Goal: Use online tool/utility: Utilize a website feature to perform a specific function

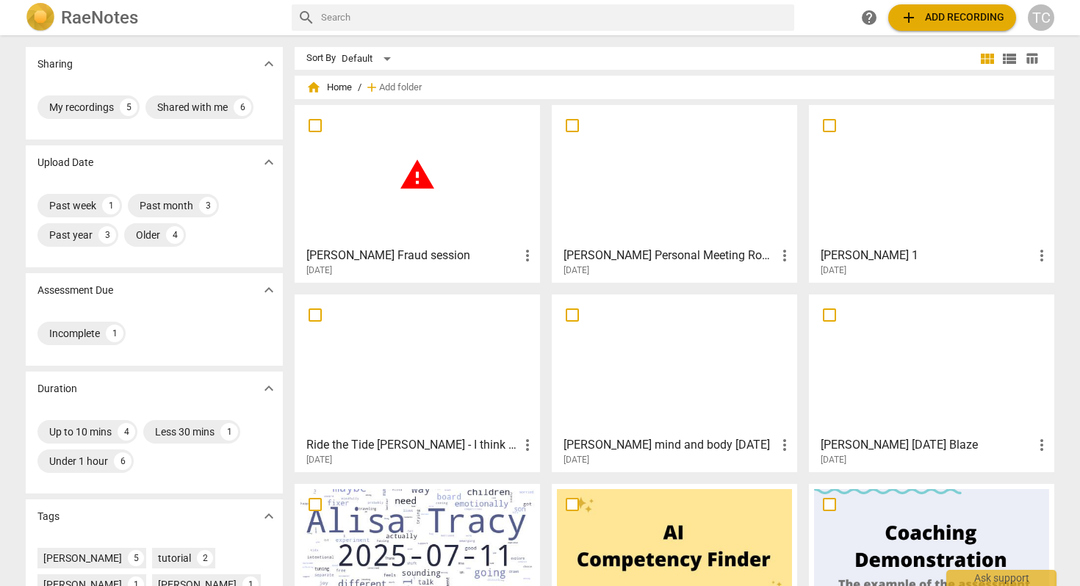
click at [411, 197] on div "warning" at bounding box center [417, 175] width 235 height 130
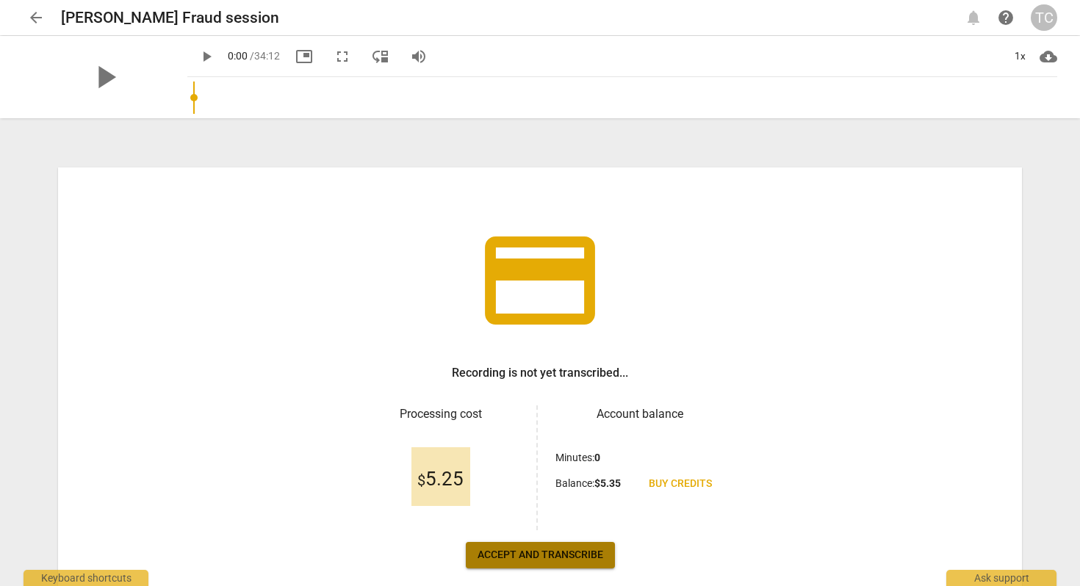
click at [514, 555] on span "Accept and transcribe" at bounding box center [540, 555] width 126 height 15
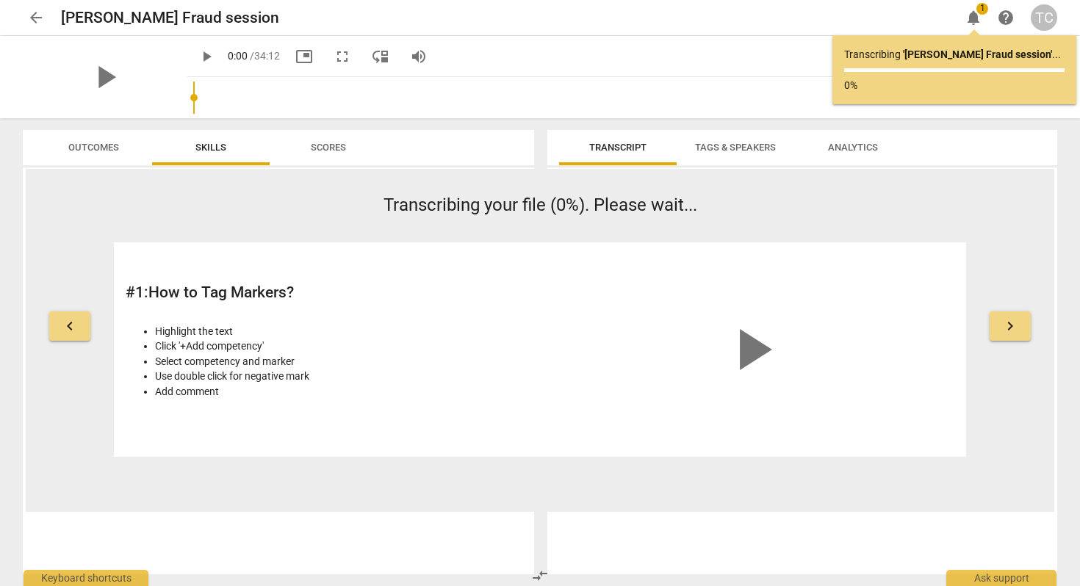
click at [1012, 322] on span "keyboard_arrow_right" at bounding box center [1010, 326] width 18 height 18
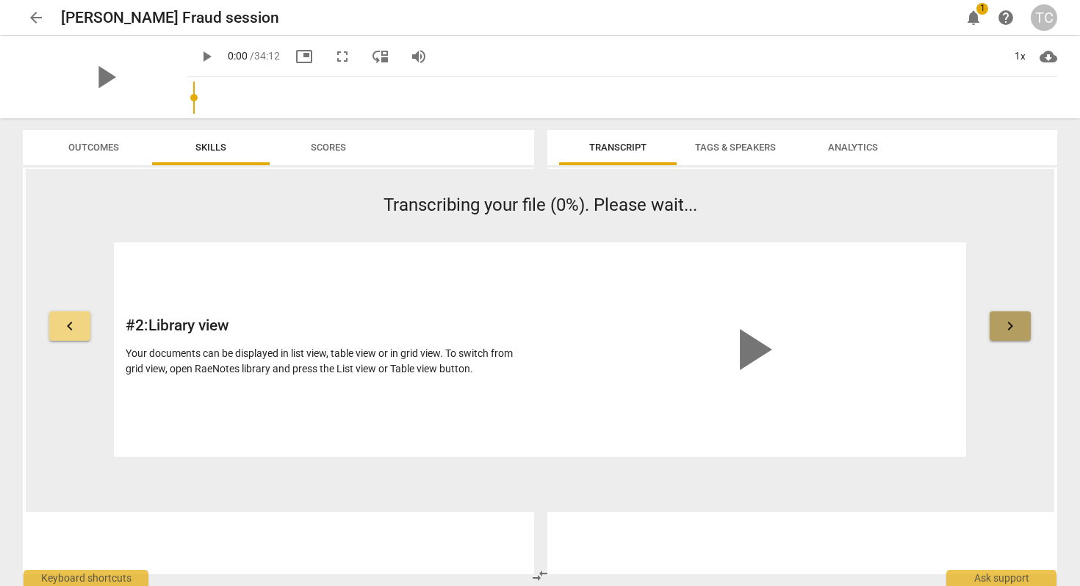
click at [1012, 322] on span "keyboard_arrow_right" at bounding box center [1010, 326] width 18 height 18
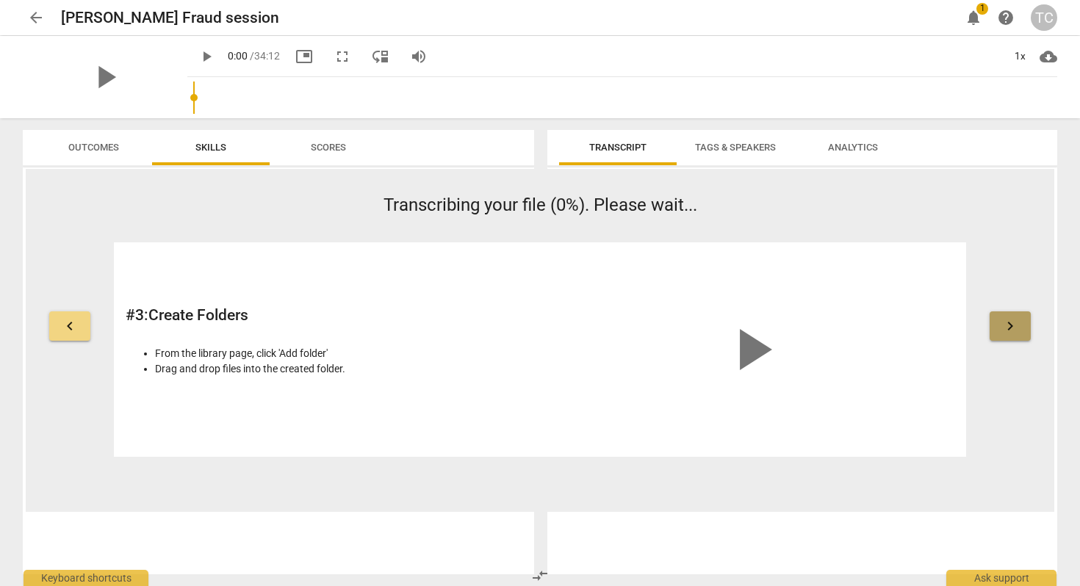
click at [1012, 322] on span "keyboard_arrow_right" at bounding box center [1010, 326] width 18 height 18
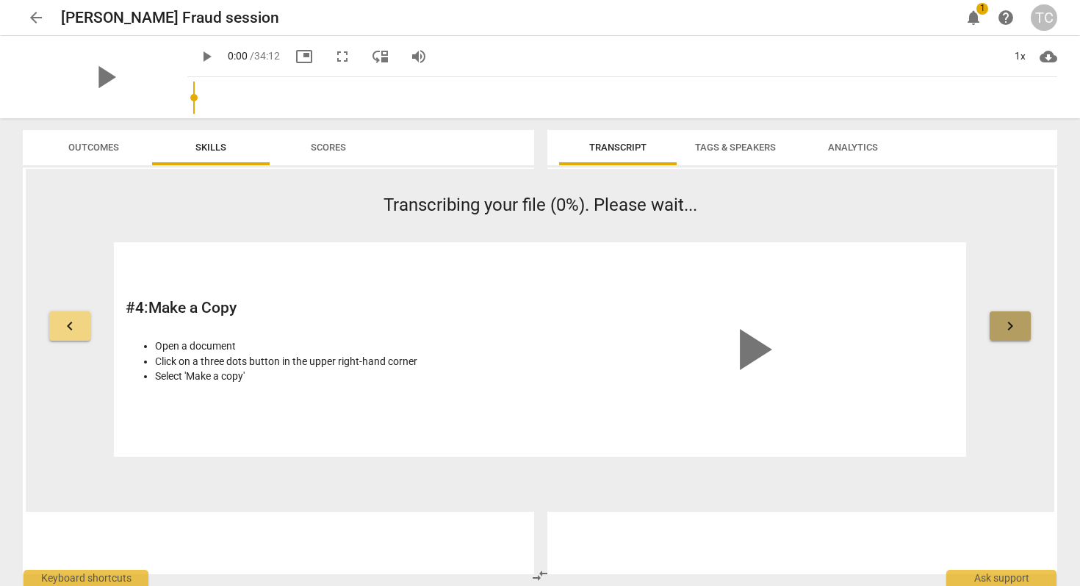
click at [1012, 322] on span "keyboard_arrow_right" at bounding box center [1010, 326] width 18 height 18
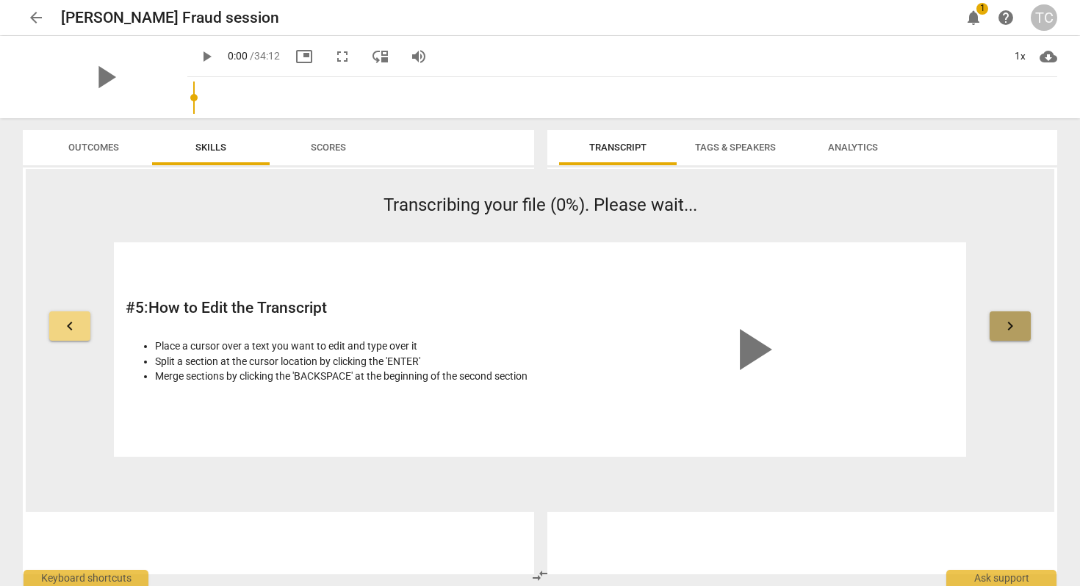
click at [1012, 322] on span "keyboard_arrow_right" at bounding box center [1010, 326] width 18 height 18
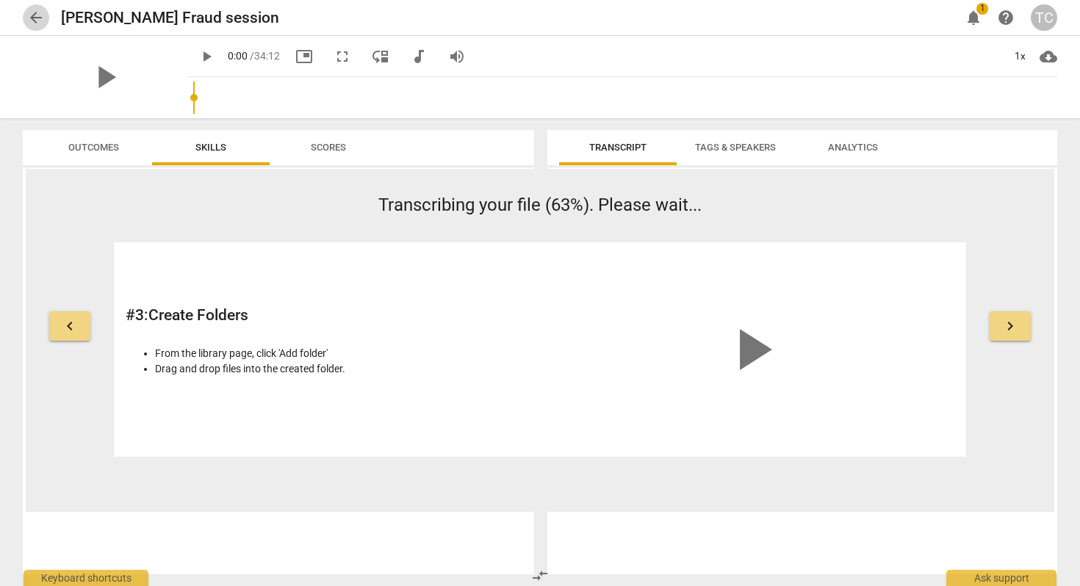
click at [37, 8] on button "arrow_back" at bounding box center [36, 17] width 26 height 26
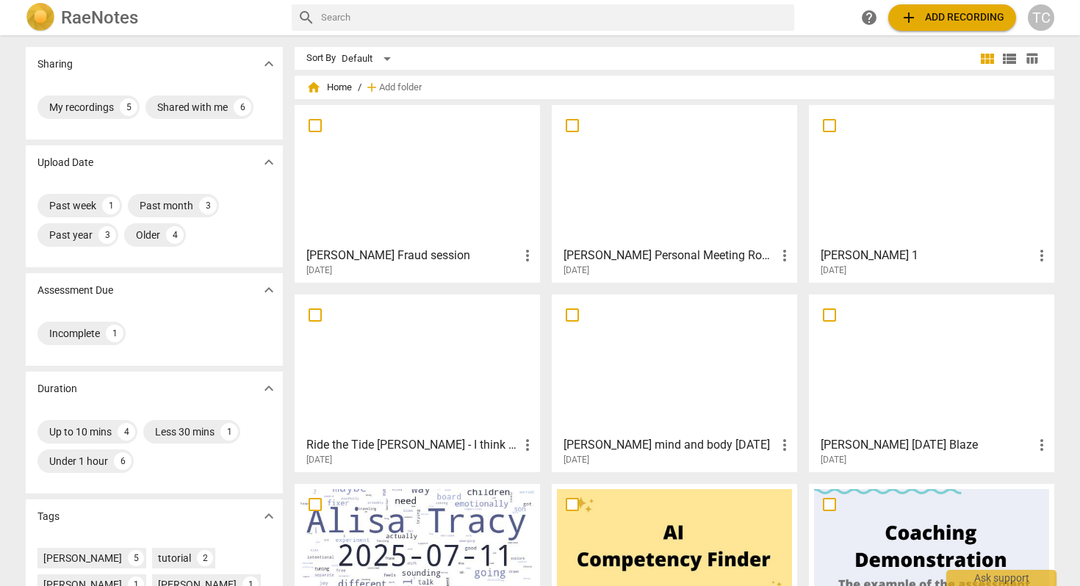
click at [379, 159] on div at bounding box center [417, 175] width 235 height 130
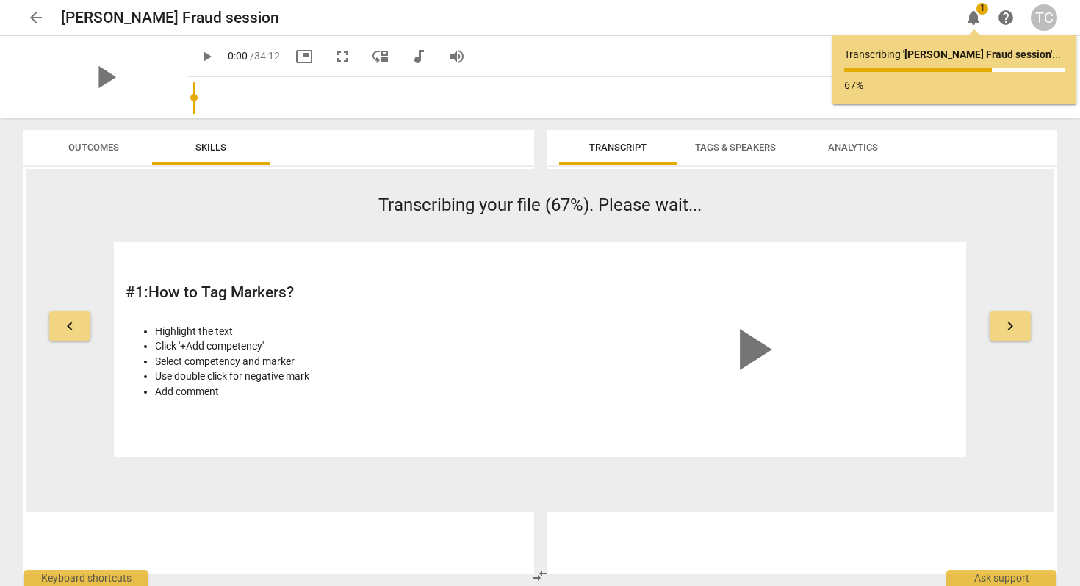
click at [35, 12] on span "arrow_back" at bounding box center [36, 18] width 18 height 18
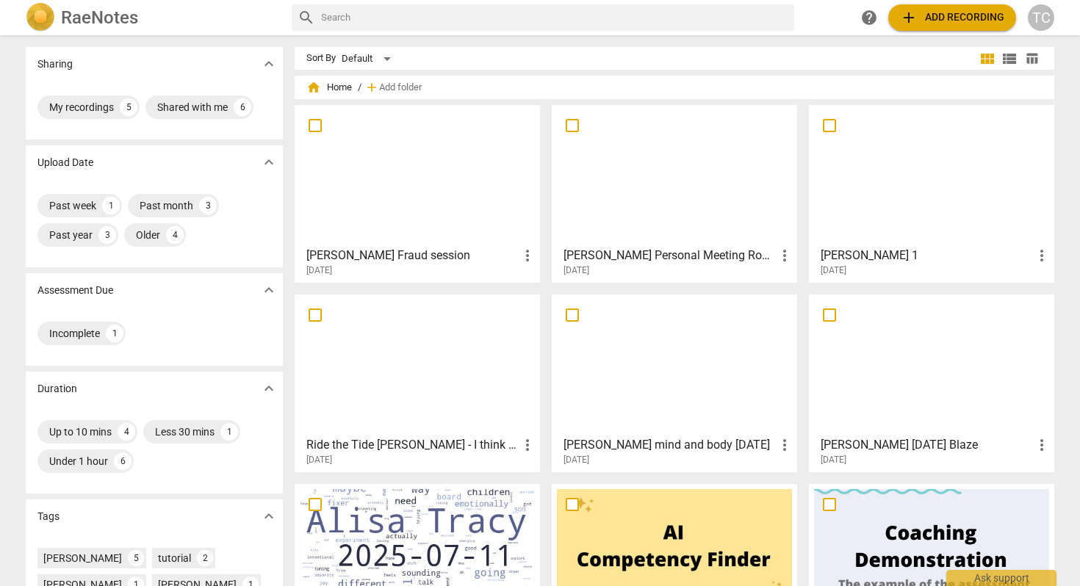
click at [375, 198] on div at bounding box center [417, 175] width 235 height 130
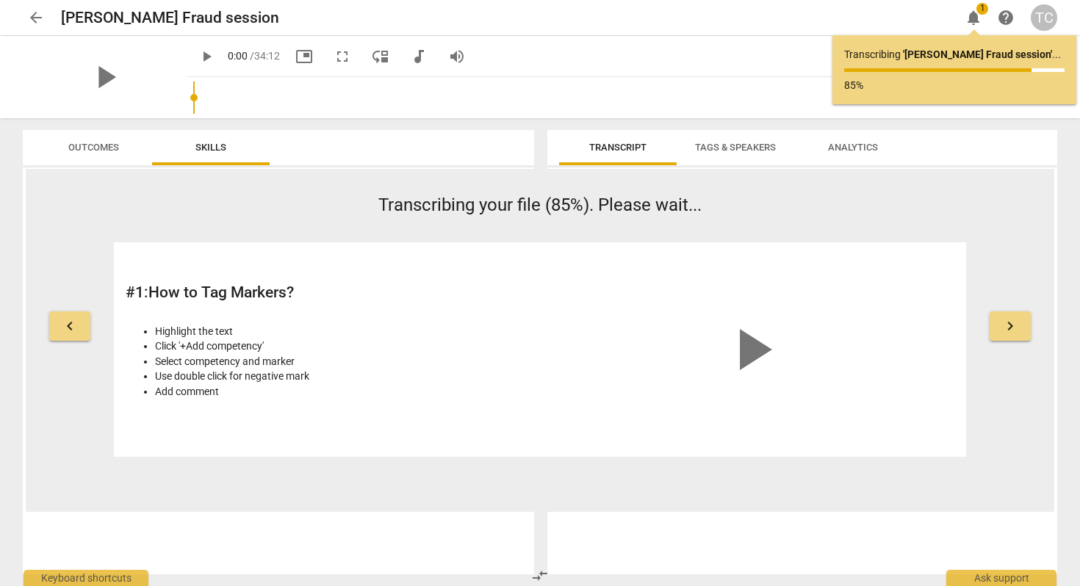
click at [89, 136] on button "Outcomes" at bounding box center [94, 147] width 118 height 35
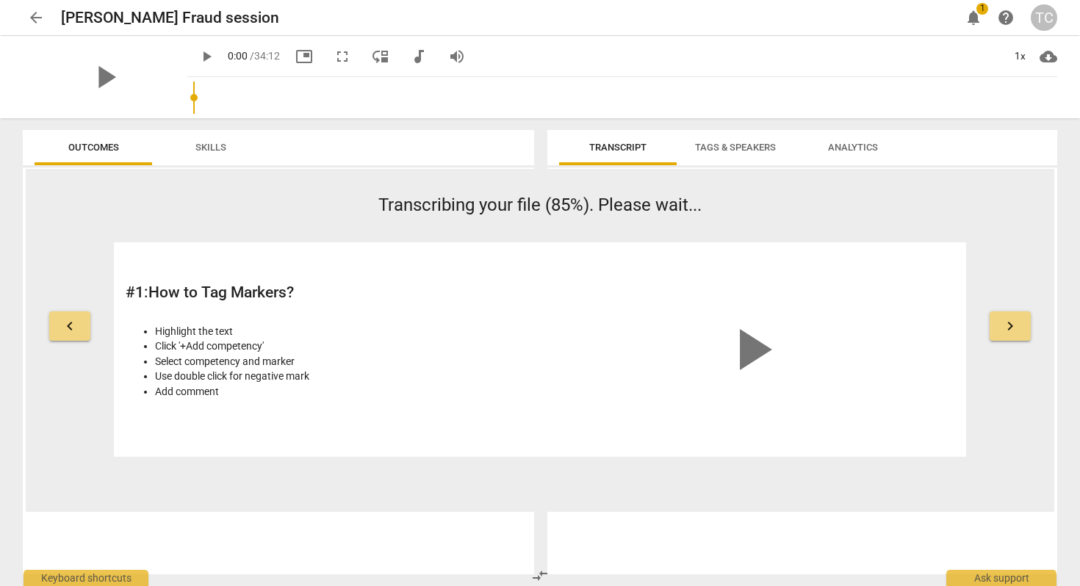
click at [628, 142] on span "Transcript" at bounding box center [617, 147] width 57 height 11
click at [718, 146] on span "Tags & Speakers" at bounding box center [735, 147] width 81 height 11
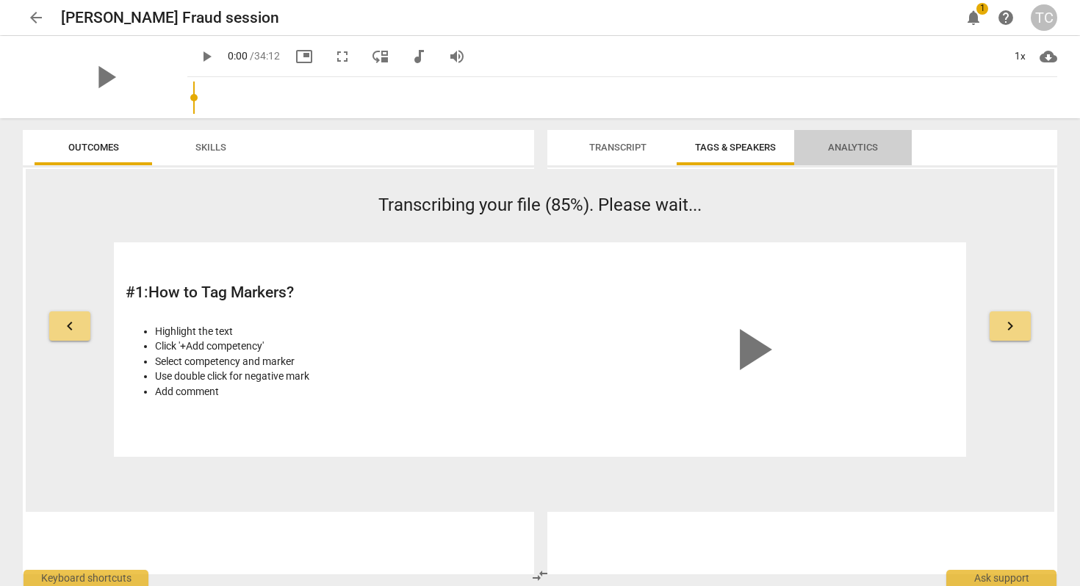
click at [845, 137] on button "Analytics" at bounding box center [853, 147] width 118 height 35
click at [1006, 322] on span "keyboard_arrow_right" at bounding box center [1010, 326] width 18 height 18
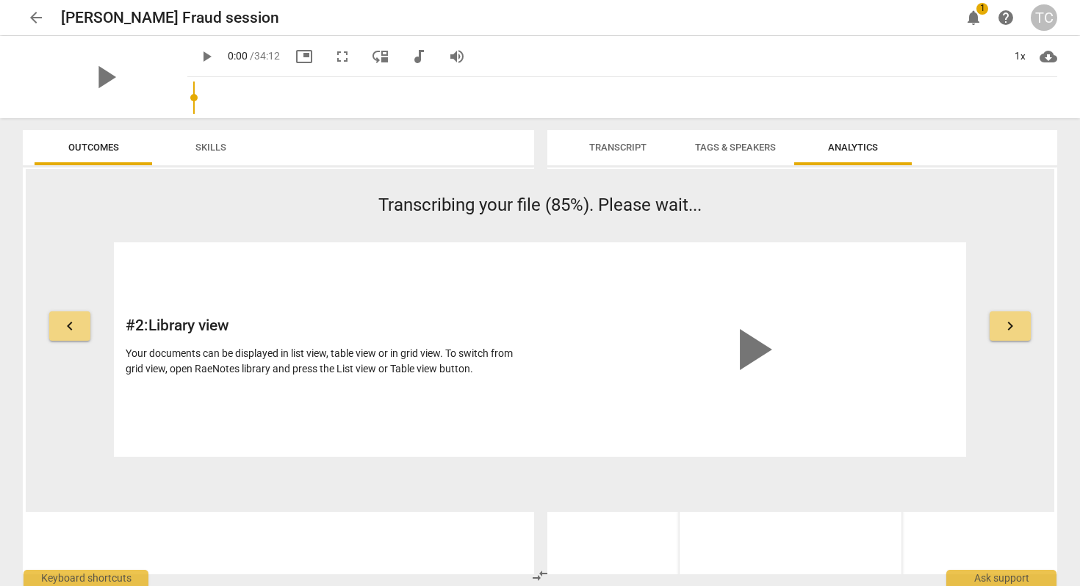
click at [1006, 322] on span "keyboard_arrow_right" at bounding box center [1010, 326] width 18 height 18
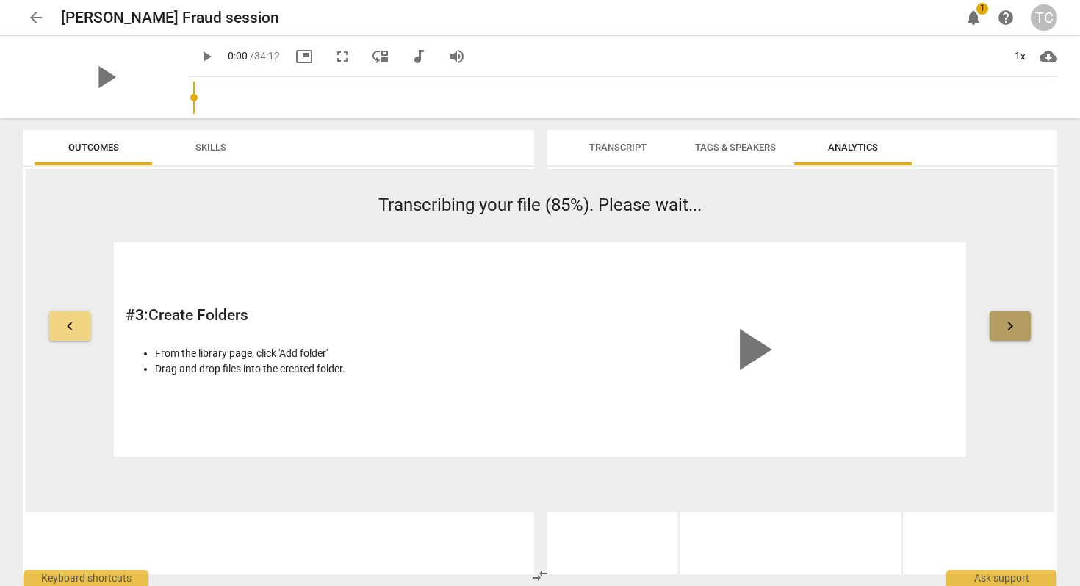
click at [1006, 322] on span "keyboard_arrow_right" at bounding box center [1010, 326] width 18 height 18
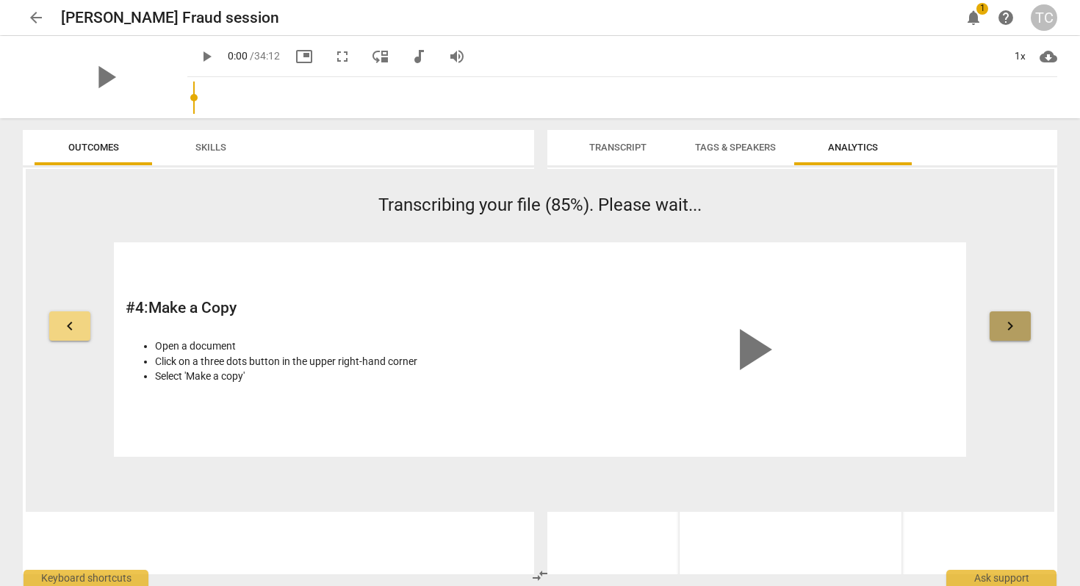
click at [1006, 322] on span "keyboard_arrow_right" at bounding box center [1010, 326] width 18 height 18
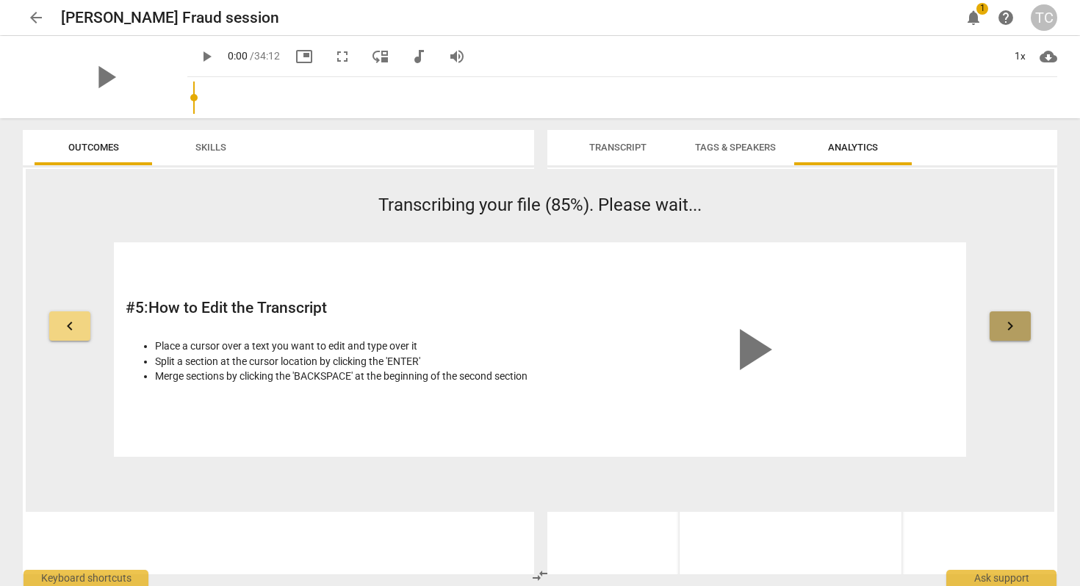
click at [1006, 322] on span "keyboard_arrow_right" at bounding box center [1010, 326] width 18 height 18
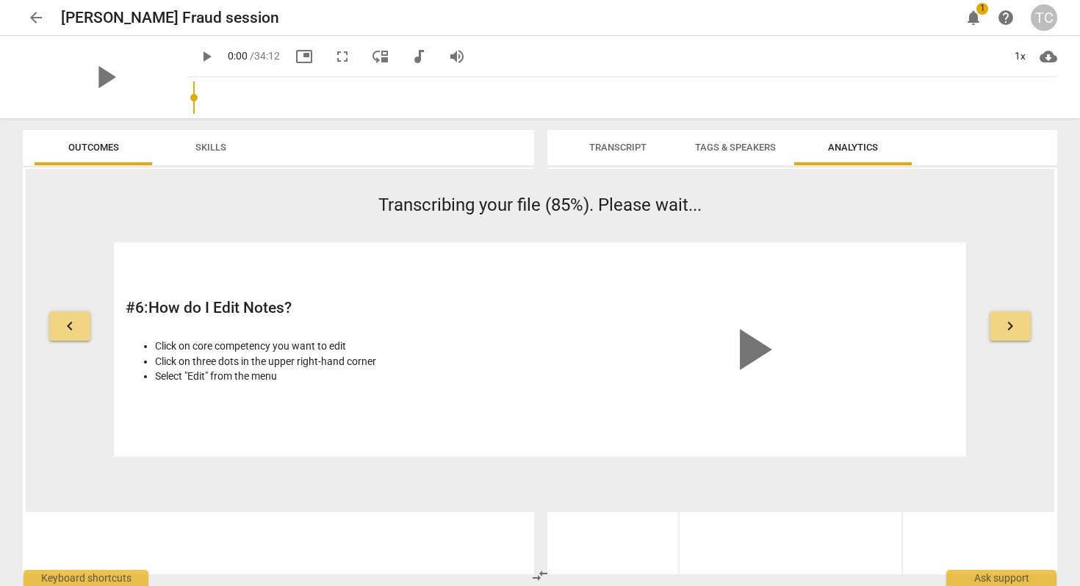
click at [1006, 322] on span "keyboard_arrow_right" at bounding box center [1010, 326] width 18 height 18
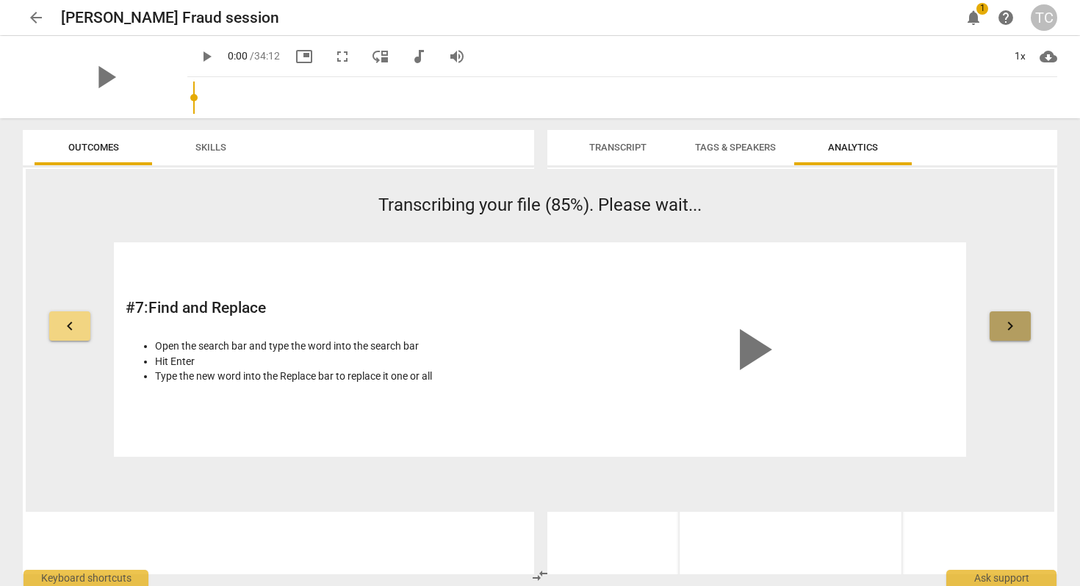
click at [1006, 322] on span "keyboard_arrow_right" at bounding box center [1010, 326] width 18 height 18
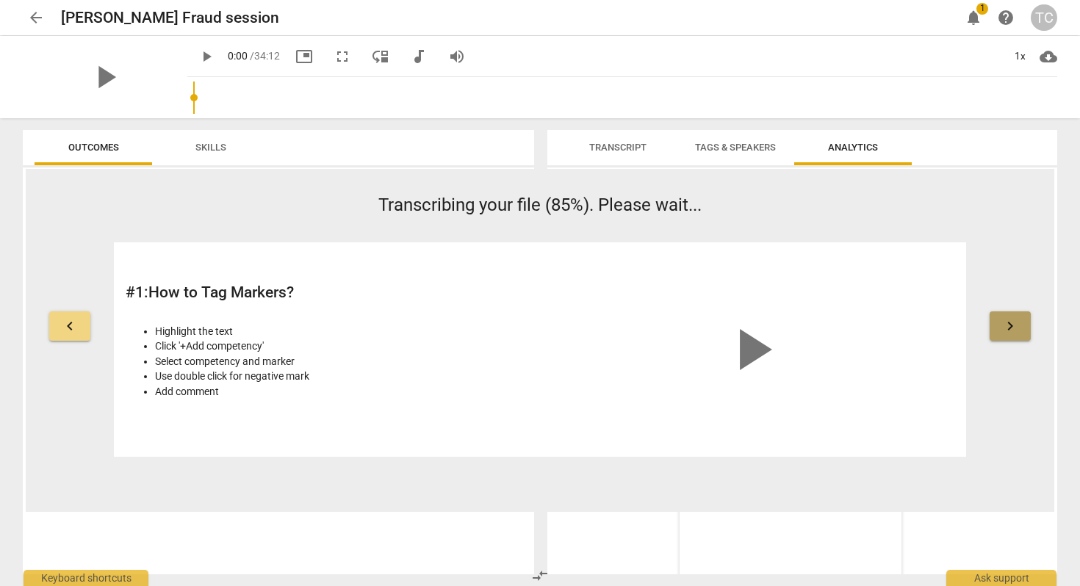
click at [1006, 322] on span "keyboard_arrow_right" at bounding box center [1010, 326] width 18 height 18
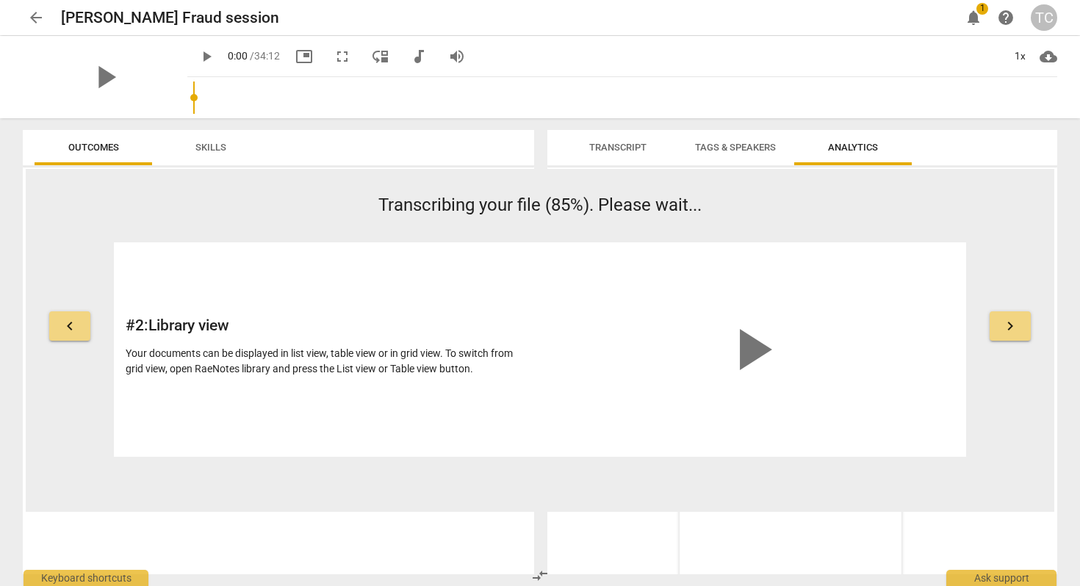
click at [1006, 322] on span "keyboard_arrow_right" at bounding box center [1010, 326] width 18 height 18
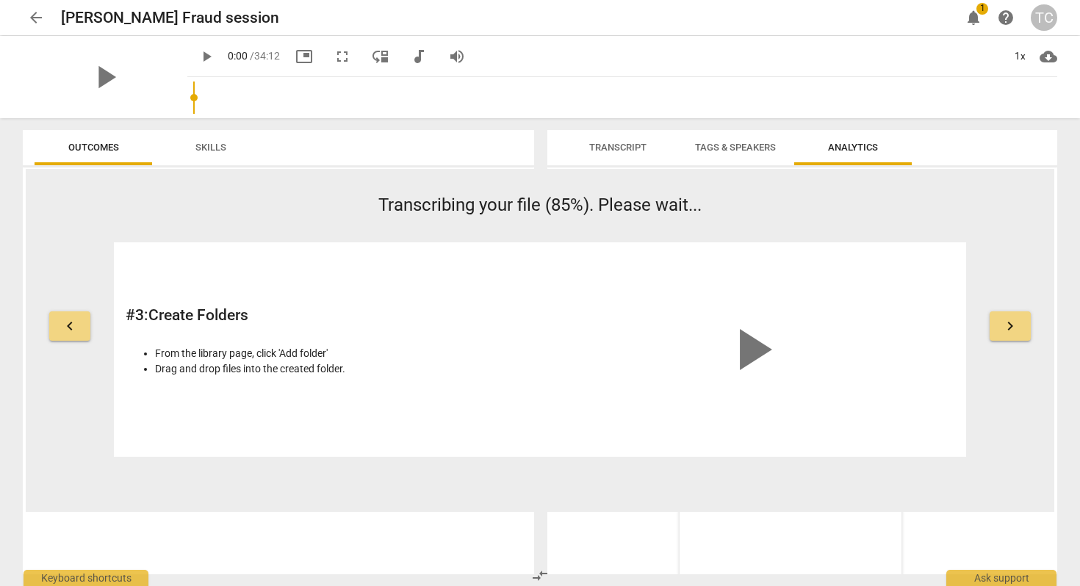
click at [1006, 322] on span "keyboard_arrow_right" at bounding box center [1010, 326] width 18 height 18
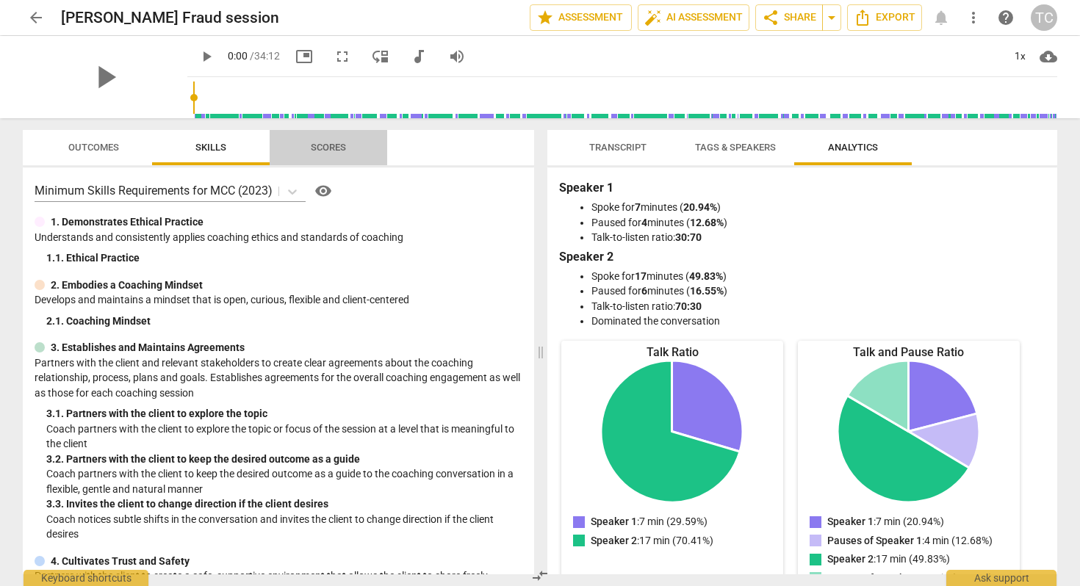
click at [330, 142] on span "Scores" at bounding box center [328, 147] width 35 height 11
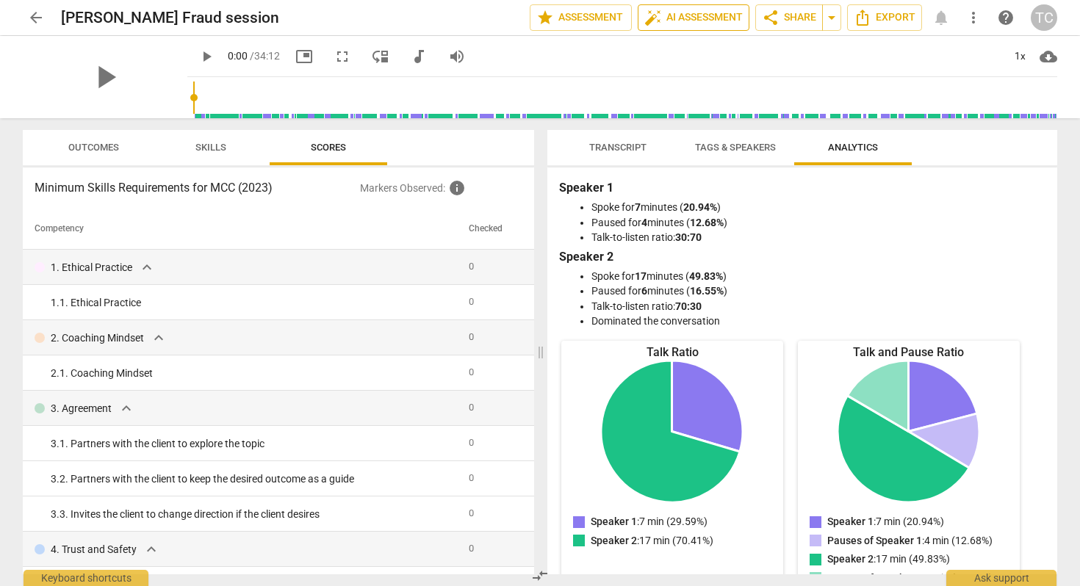
click at [654, 16] on span "auto_fix_high" at bounding box center [653, 18] width 18 height 18
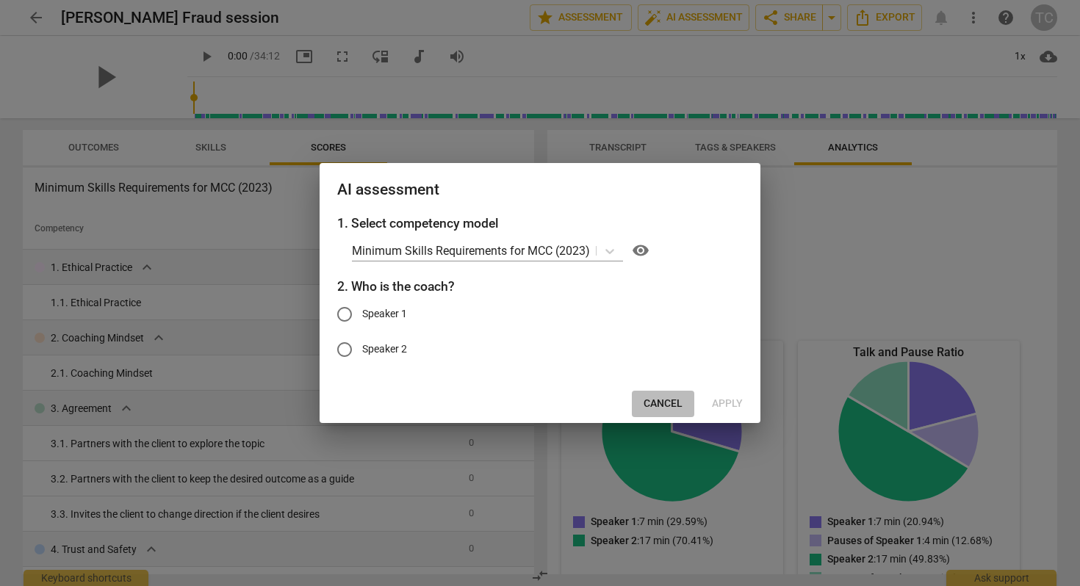
click at [655, 402] on span "Cancel" at bounding box center [662, 404] width 39 height 15
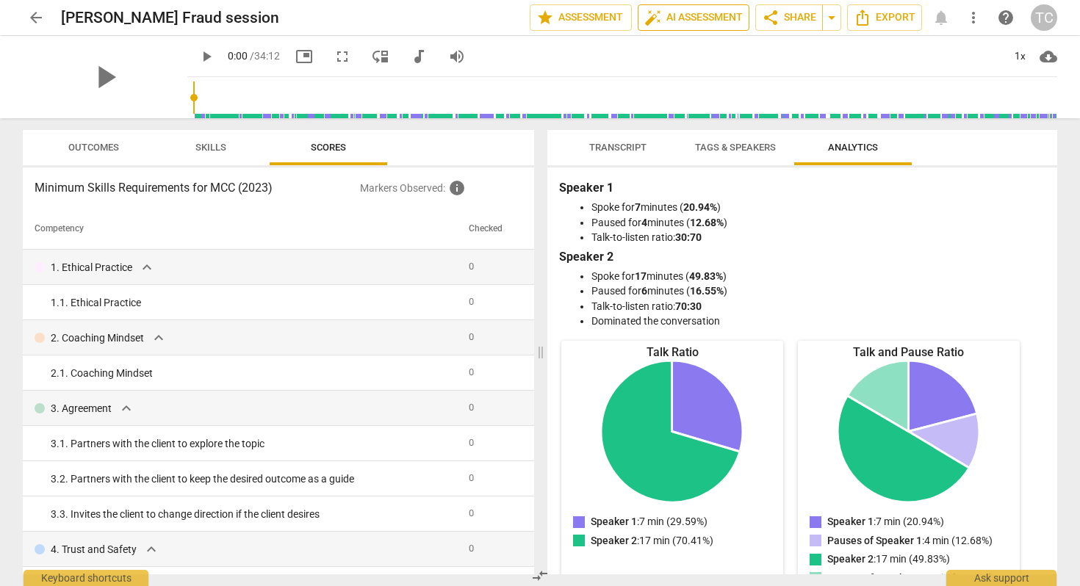
click at [660, 15] on span "auto_fix_high AI Assessment" at bounding box center [693, 18] width 98 height 18
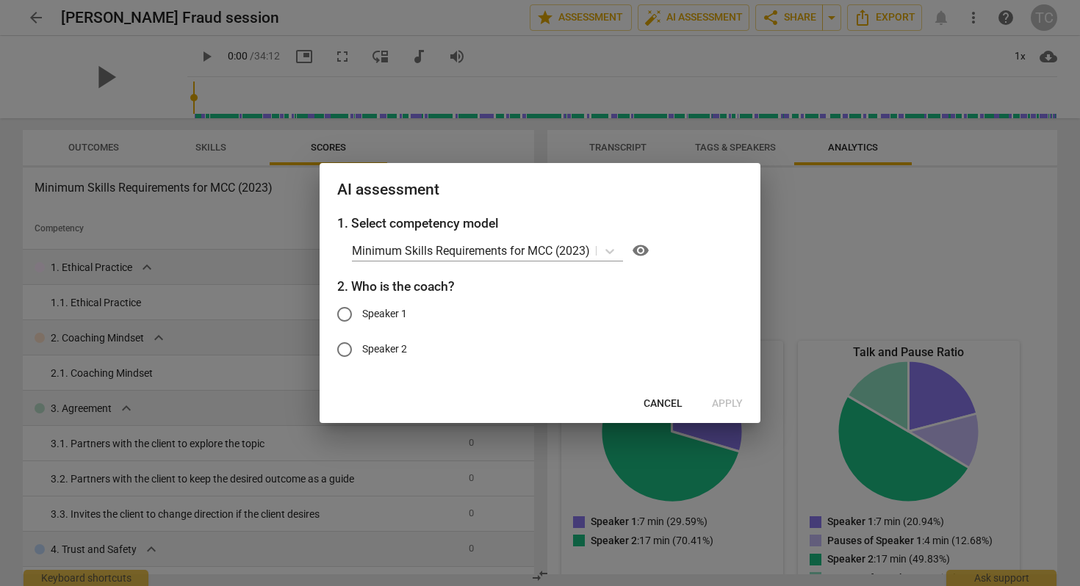
click at [346, 306] on input "Speaker 1" at bounding box center [344, 314] width 35 height 35
radio input "true"
click at [716, 400] on span "Apply" at bounding box center [727, 404] width 31 height 15
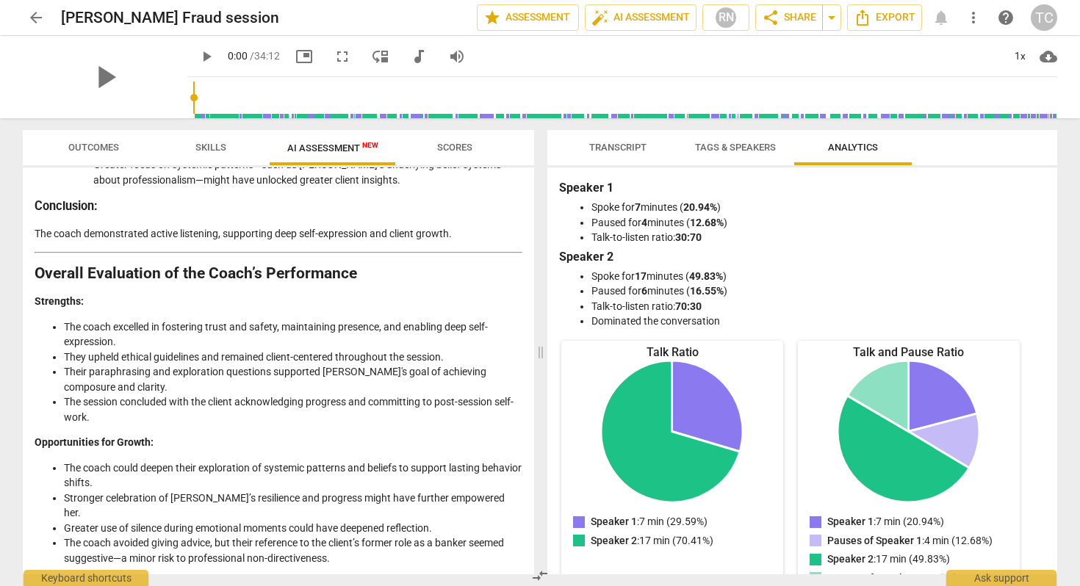
scroll to position [2651, 0]
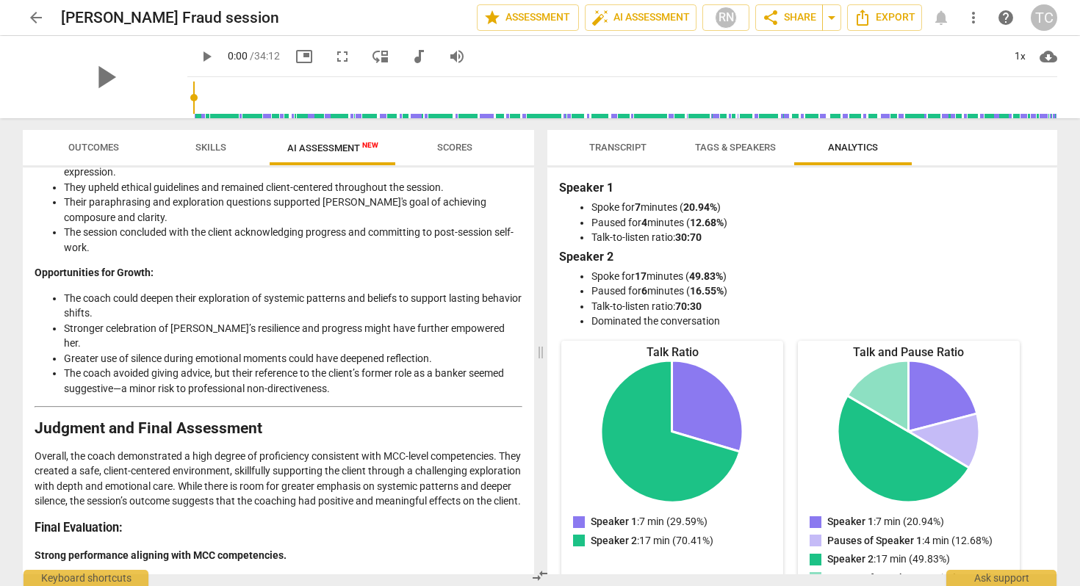
click at [437, 140] on span "Scores" at bounding box center [454, 148] width 71 height 20
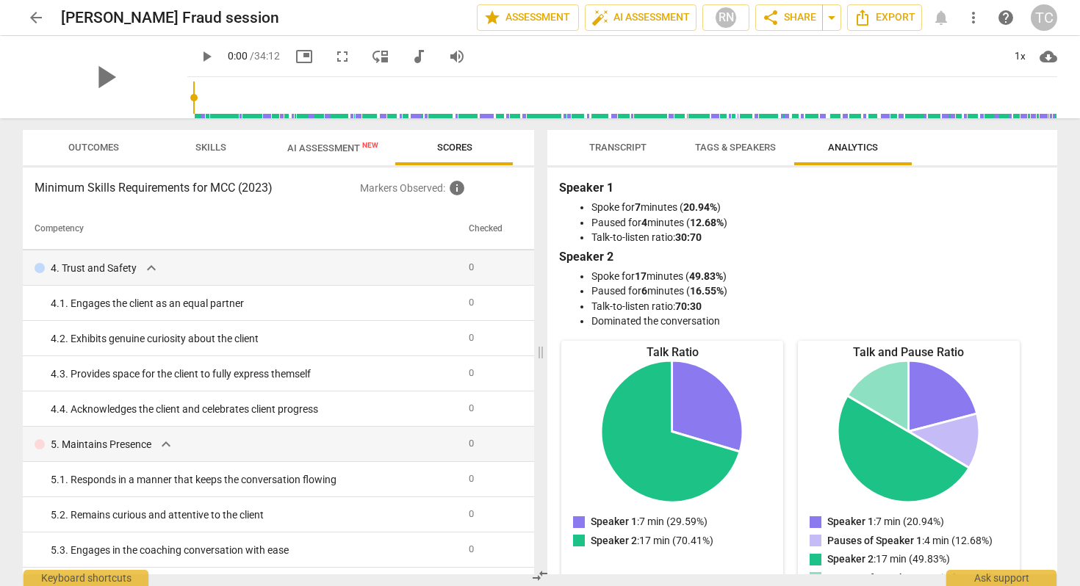
scroll to position [0, 0]
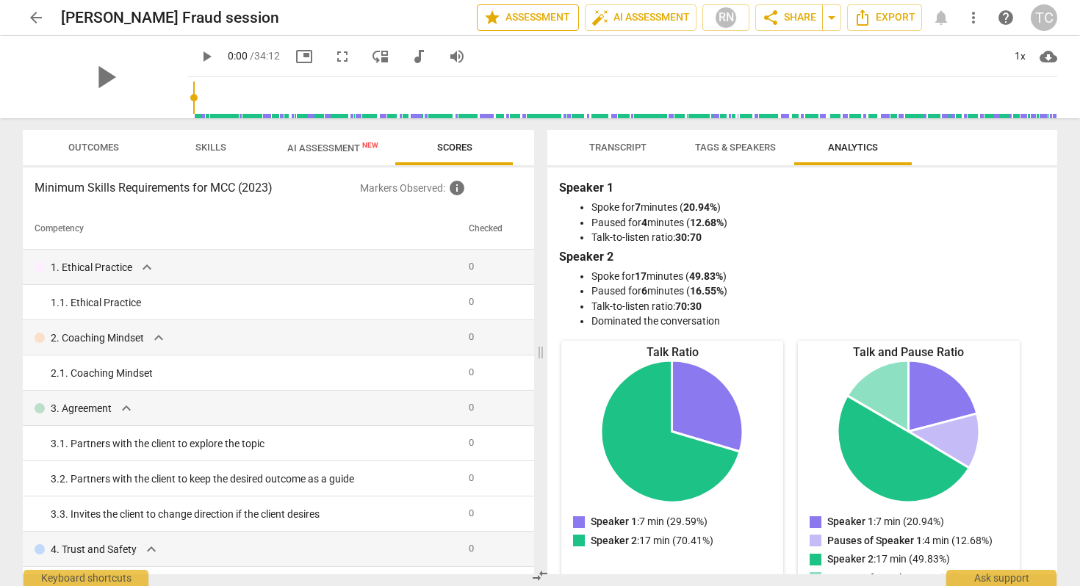
click at [516, 15] on span "star Assessment" at bounding box center [527, 18] width 89 height 18
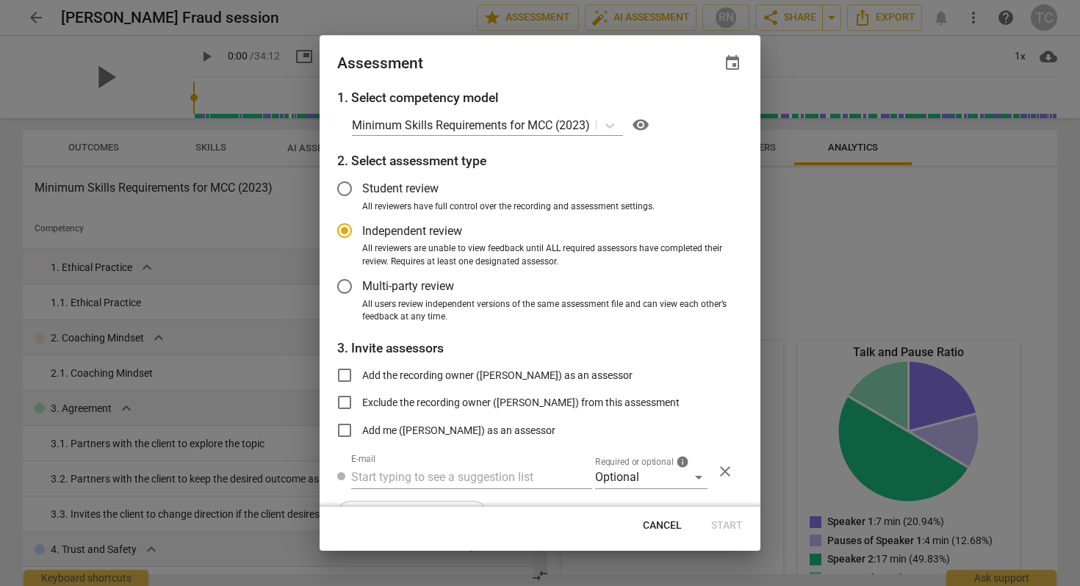
click at [674, 525] on span "Cancel" at bounding box center [662, 526] width 39 height 15
radio input "false"
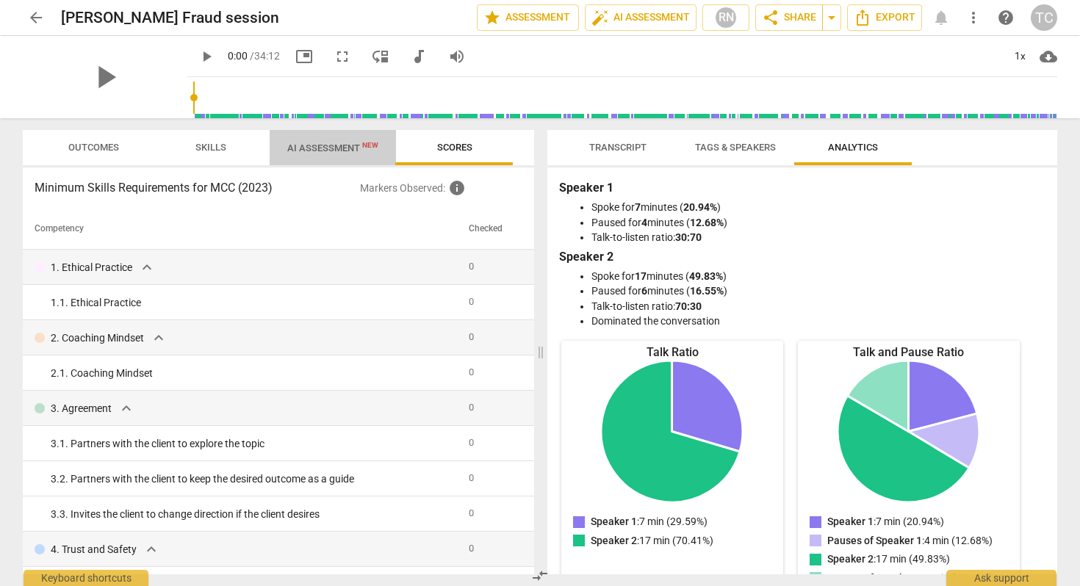
click at [323, 148] on span "AI Assessment New" at bounding box center [332, 147] width 91 height 11
